Goal: Check status: Check status

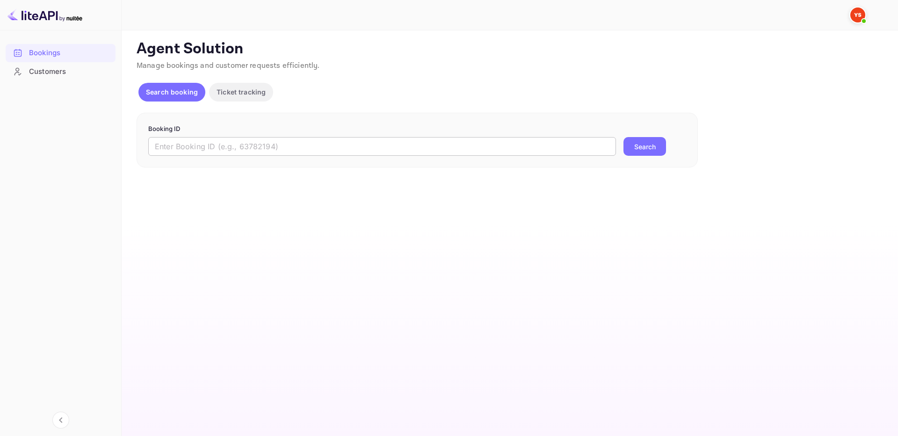
click at [522, 139] on input "text" at bounding box center [382, 146] width 468 height 19
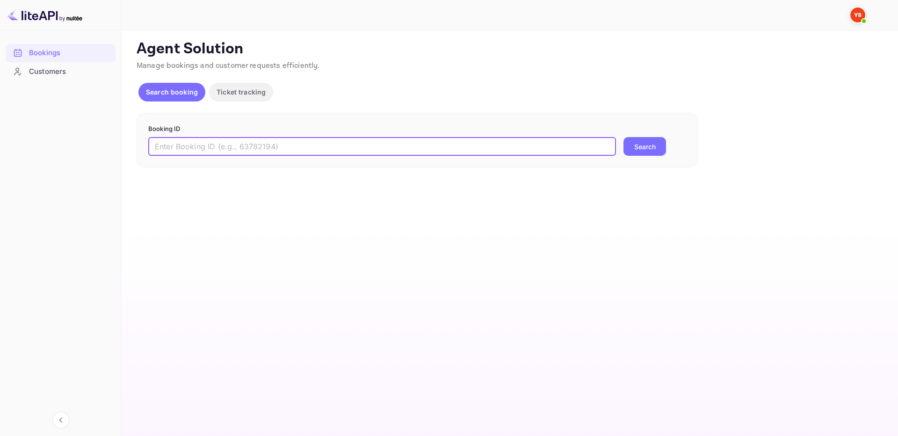
paste input "9644570"
type input "9644570"
click at [652, 147] on button "Search" at bounding box center [645, 146] width 43 height 19
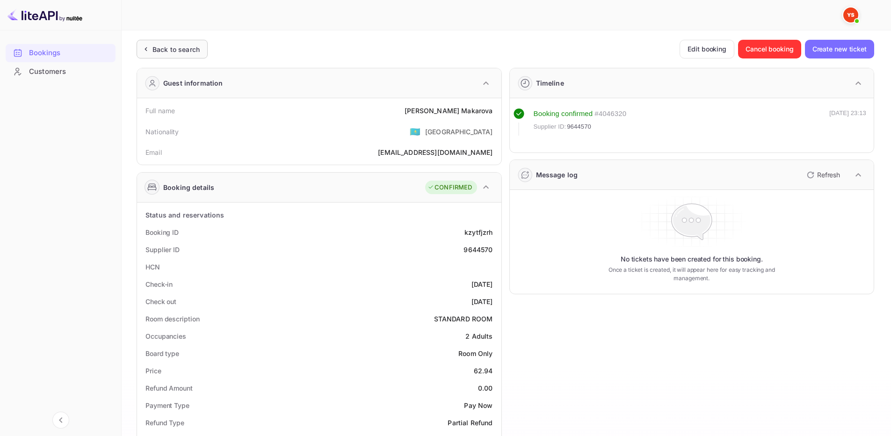
click at [170, 51] on div "Back to search" at bounding box center [175, 49] width 47 height 10
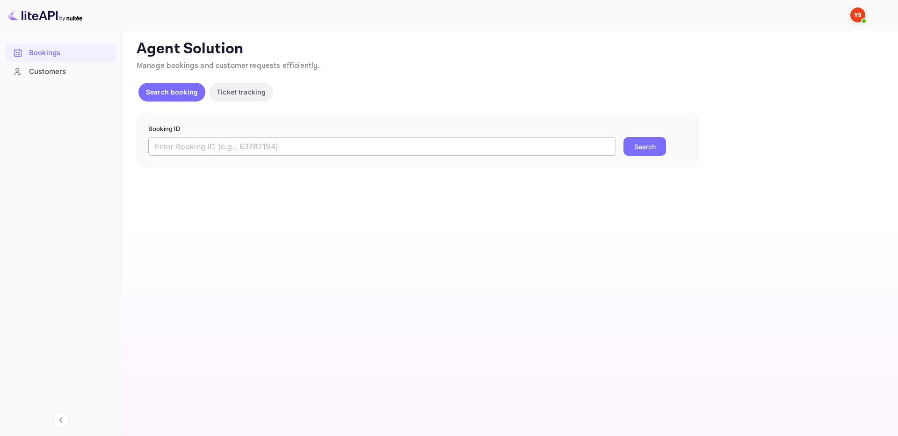
click at [493, 142] on input "text" at bounding box center [382, 146] width 468 height 19
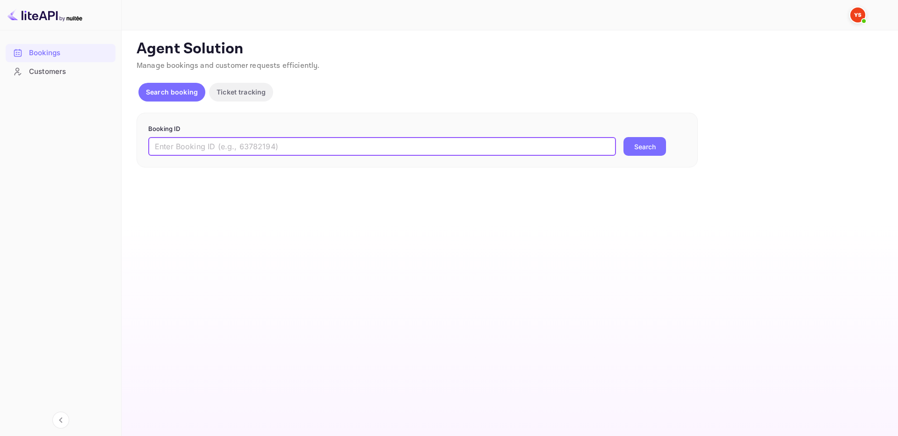
paste input "9734443"
type input "9734443"
click at [657, 152] on button "Search" at bounding box center [645, 146] width 43 height 19
click at [366, 140] on input "text" at bounding box center [382, 146] width 468 height 19
paste input "9764033"
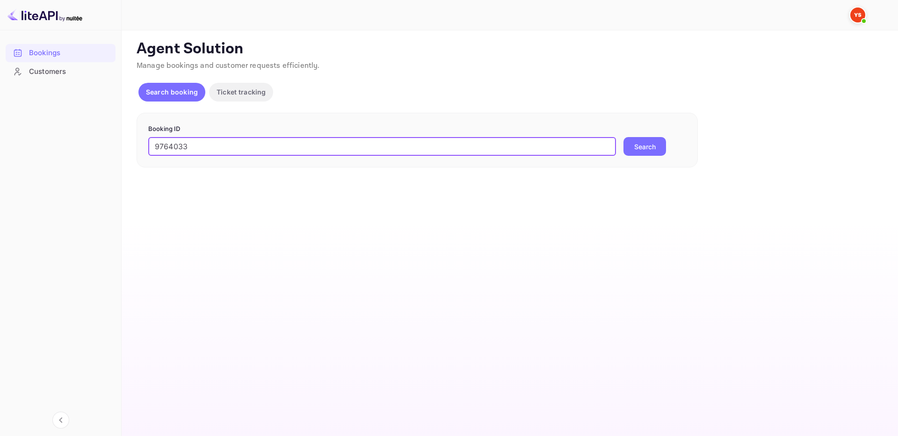
type input "9764033"
click at [649, 148] on button "Search" at bounding box center [645, 146] width 43 height 19
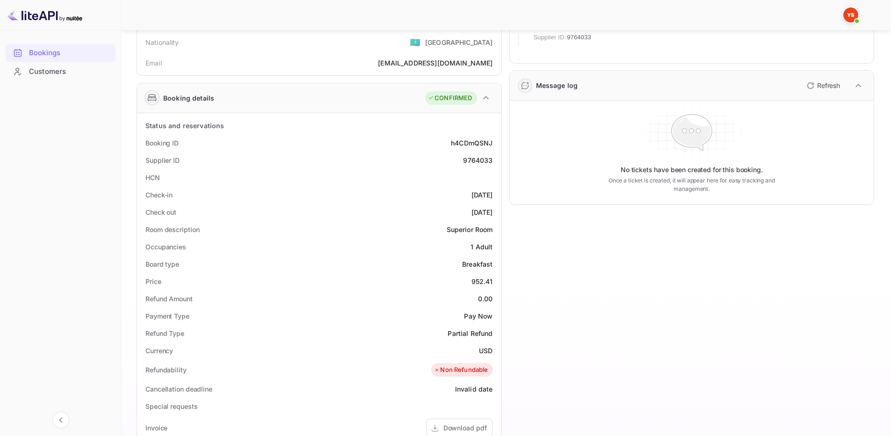
scroll to position [94, 0]
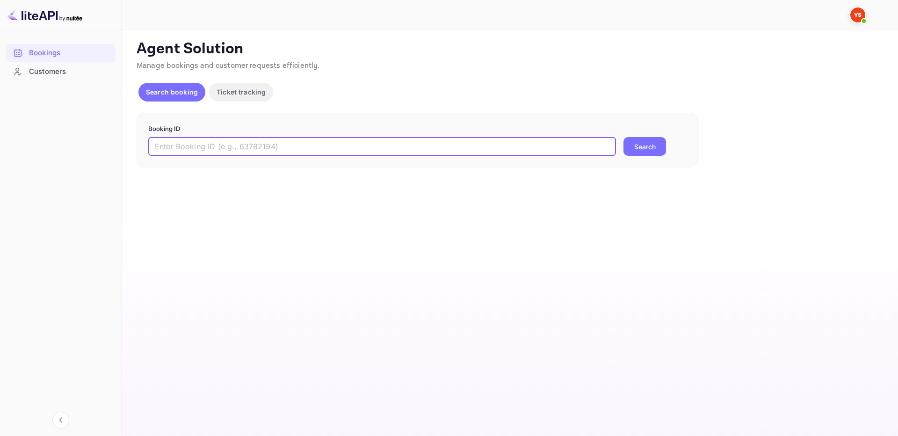
click at [519, 140] on input "text" at bounding box center [382, 146] width 468 height 19
paste input "9754008"
type input "9754008"
click at [661, 152] on button "Search" at bounding box center [645, 146] width 43 height 19
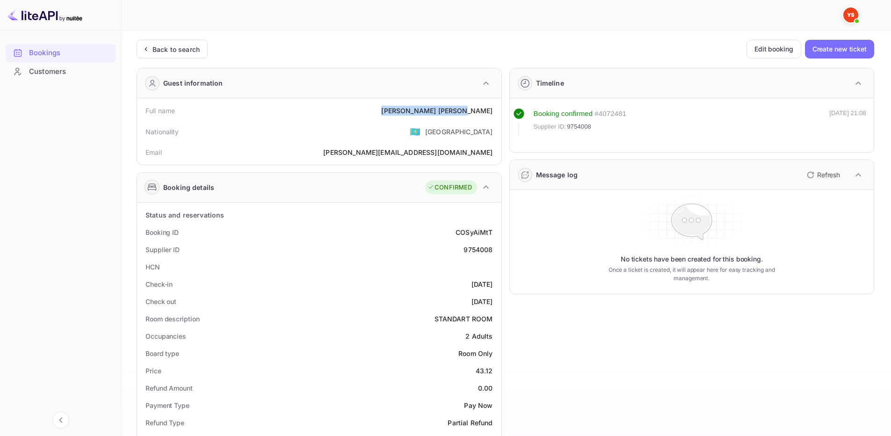
drag, startPoint x: 432, startPoint y: 117, endPoint x: 494, endPoint y: 111, distance: 62.5
click at [494, 111] on div "Full name Vladislav Zhokhov" at bounding box center [319, 110] width 357 height 17
copy div "Vladislav Zhokhov"
drag, startPoint x: 476, startPoint y: 372, endPoint x: 493, endPoint y: 371, distance: 17.3
click at [493, 371] on div "Price 43.12" at bounding box center [319, 370] width 357 height 17
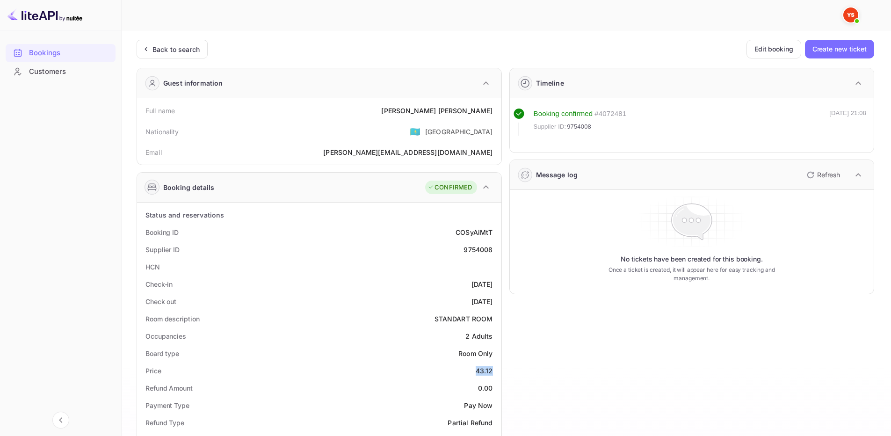
copy div "43.12"
click at [171, 58] on div "Back to search Edit booking Create new ticket Guest information Full name Vladi…" at bounding box center [506, 391] width 738 height 703
click at [174, 44] on div "Back to search" at bounding box center [175, 49] width 47 height 10
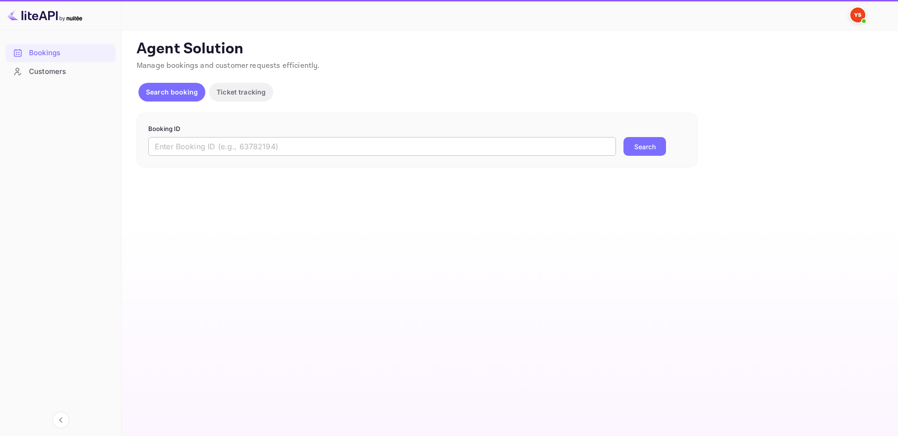
click at [421, 152] on input "text" at bounding box center [382, 146] width 468 height 19
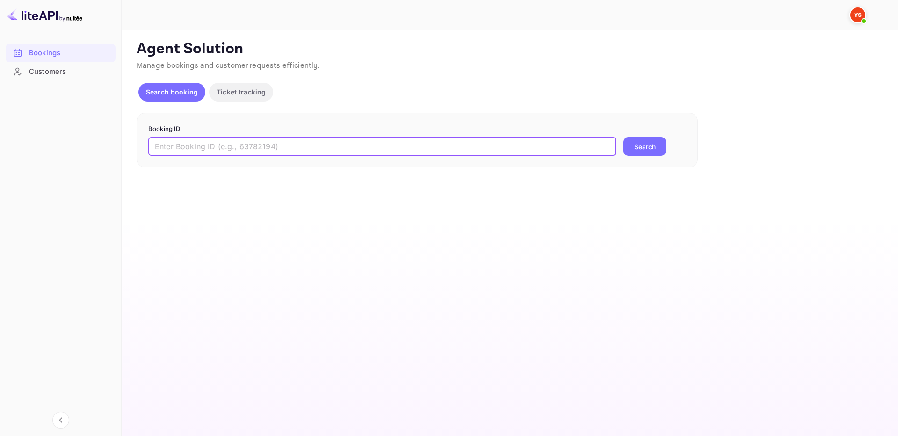
paste input "9754032"
type input "9754032"
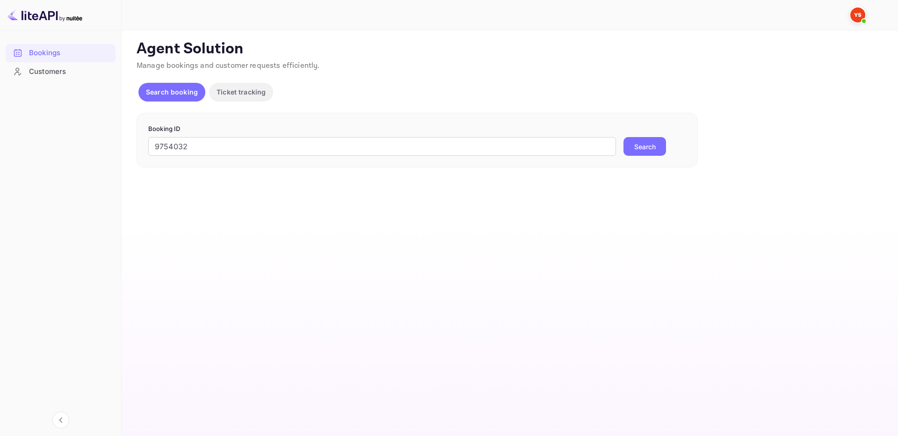
click at [638, 154] on button "Search" at bounding box center [645, 146] width 43 height 19
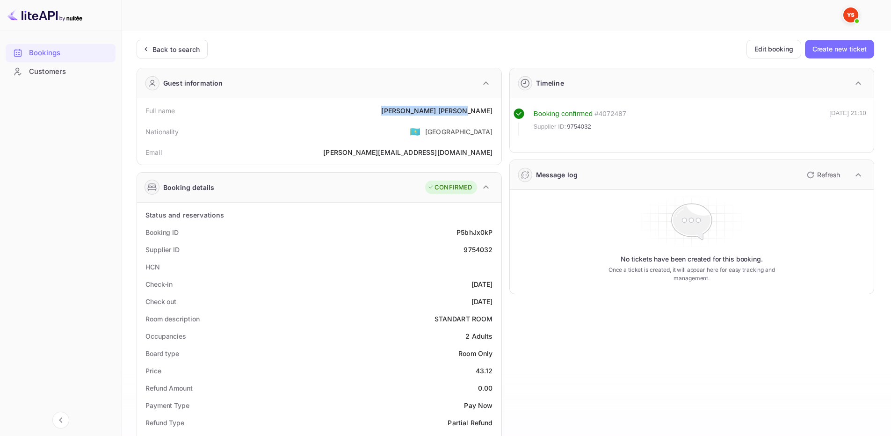
drag, startPoint x: 431, startPoint y: 113, endPoint x: 497, endPoint y: 108, distance: 65.7
click at [497, 108] on div "Full name Vladislav Zhokhov" at bounding box center [319, 110] width 357 height 17
copy div "Vladislav Zhokhov"
drag, startPoint x: 478, startPoint y: 370, endPoint x: 493, endPoint y: 368, distance: 14.6
click at [493, 368] on div "43.12" at bounding box center [484, 371] width 17 height 10
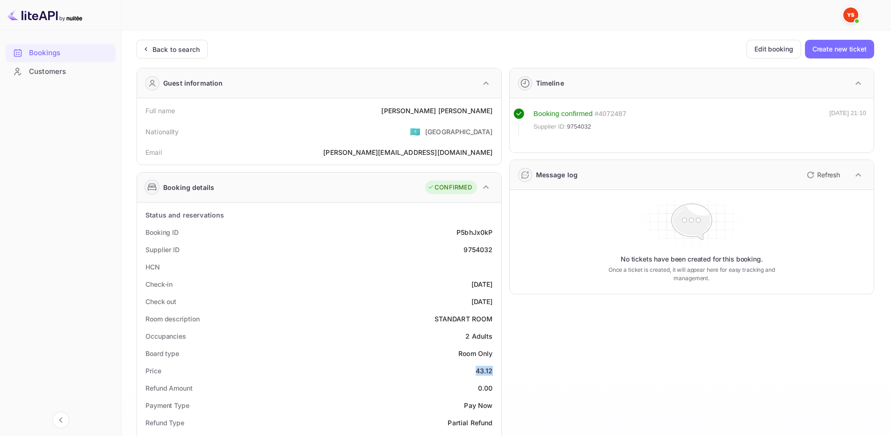
copy div "43.12"
